Goal: Task Accomplishment & Management: Use online tool/utility

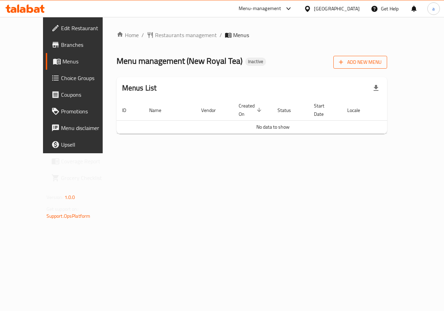
click at [382, 63] on span "Add New Menu" at bounding box center [360, 62] width 43 height 9
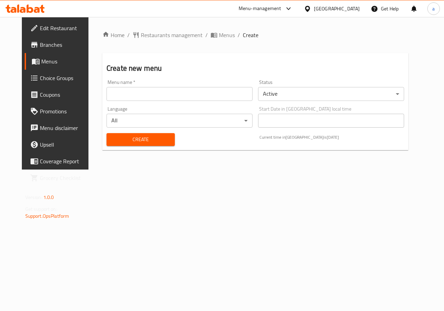
click at [162, 96] on input "text" at bounding box center [180, 94] width 146 height 14
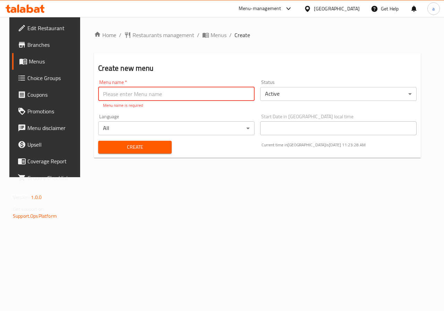
paste input ""FRESH JUICE FRIED RICE FRUIT SALAD & BRICKS ""
click at [129, 96] on input ""FRESH JUICE FRIED RICE FRUIT SALAD & BRICKS "" at bounding box center [176, 94] width 157 height 14
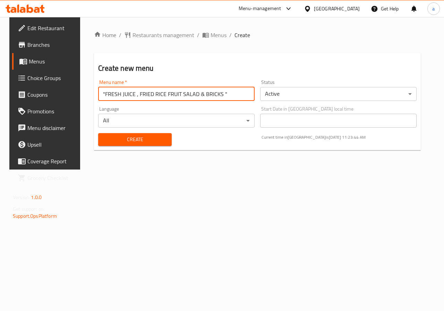
click at [100, 97] on input ""FRESH JUICE , FRIED RICE FRUIT SALAD & BRICKS "" at bounding box center [176, 94] width 157 height 14
click at [128, 95] on input "FRESH JUICE , FRIED RICE FRUIT SALAD & BRICKS "" at bounding box center [176, 94] width 157 height 14
click at [158, 92] on input "FRESH JUICE , FRIED RICE FRUIT SALAD & BRICKS "" at bounding box center [176, 94] width 157 height 14
click at [227, 95] on input "FRESH JUICE , FRIED RICE , FRUIT SALAD & BRICKS "" at bounding box center [176, 94] width 157 height 14
type input "FRESH JUICE , FRIED RICE , FRUIT SALAD & BRICKS"
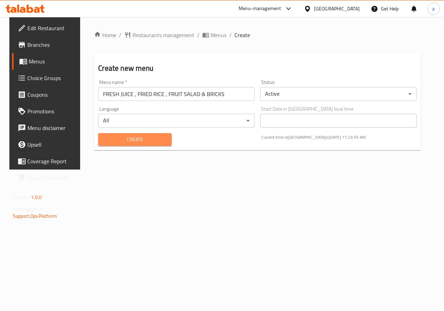
click at [152, 143] on span "Create" at bounding box center [135, 139] width 62 height 9
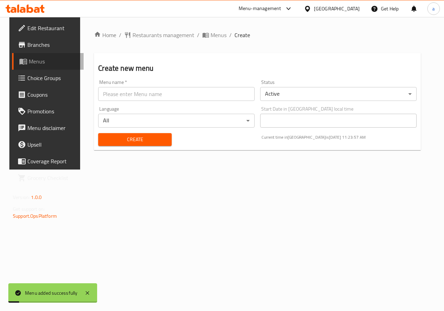
click at [29, 64] on span "Menus" at bounding box center [53, 61] width 49 height 8
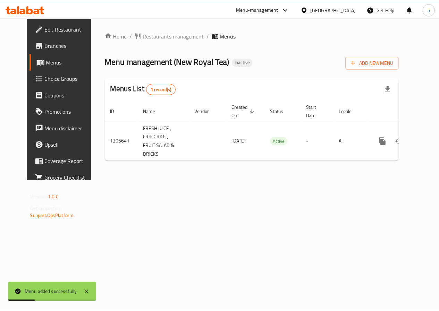
scroll to position [0, 2]
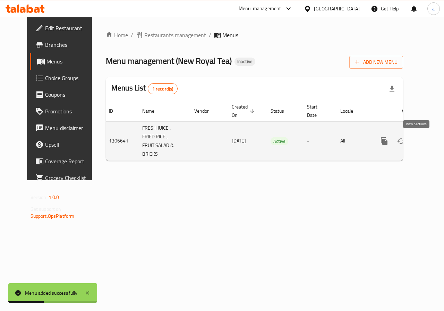
click at [430, 142] on icon "enhanced table" at bounding box center [434, 141] width 8 height 8
